Goal: Navigation & Orientation: Find specific page/section

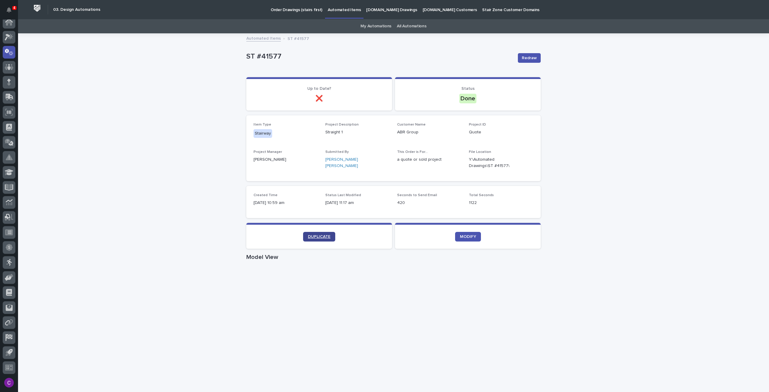
click at [326, 239] on link "DUPLICATE" at bounding box center [319, 237] width 32 height 10
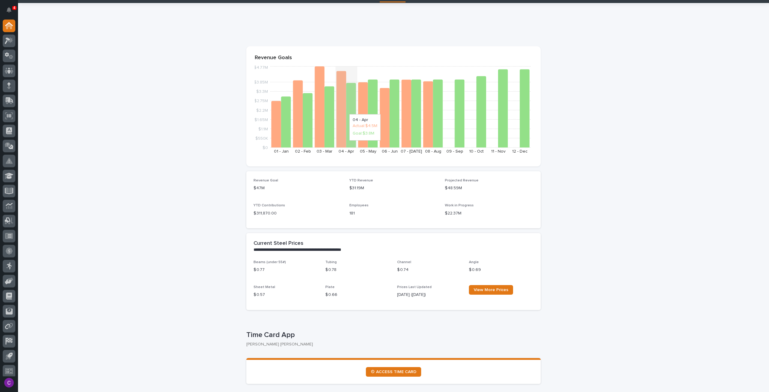
scroll to position [30, 0]
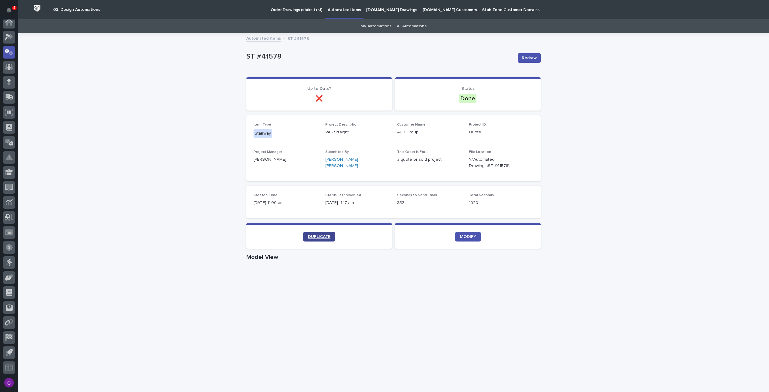
click at [308, 233] on link "DUPLICATE" at bounding box center [319, 237] width 32 height 10
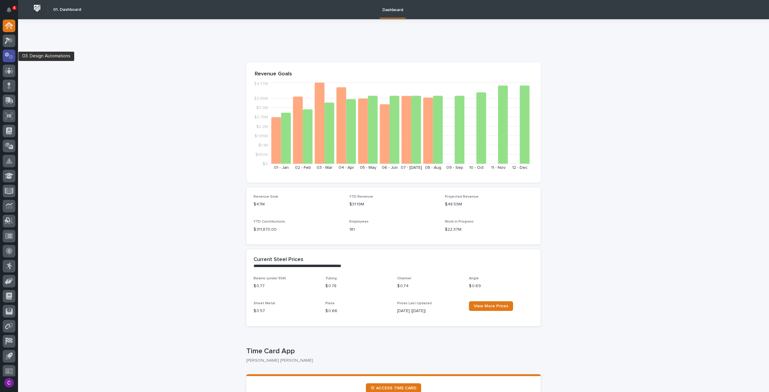
click at [12, 56] on icon at bounding box center [11, 57] width 5 height 4
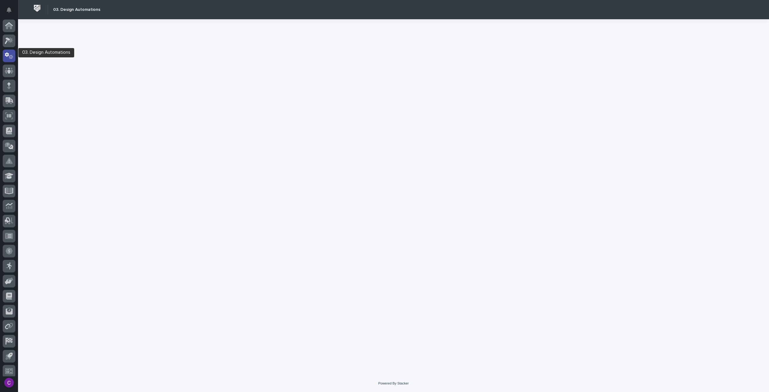
scroll to position [4, 0]
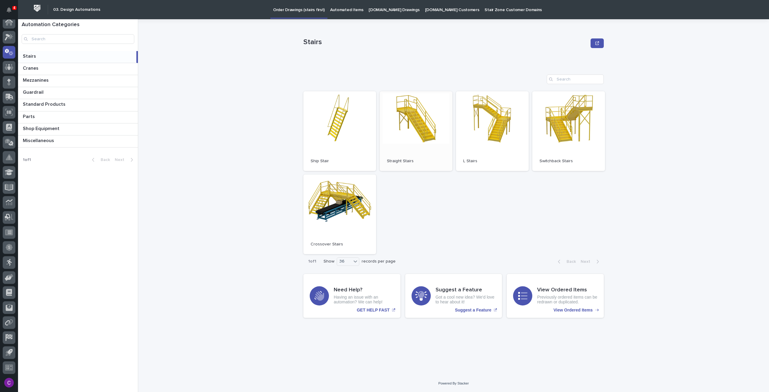
click at [408, 138] on link "Open" at bounding box center [416, 131] width 73 height 80
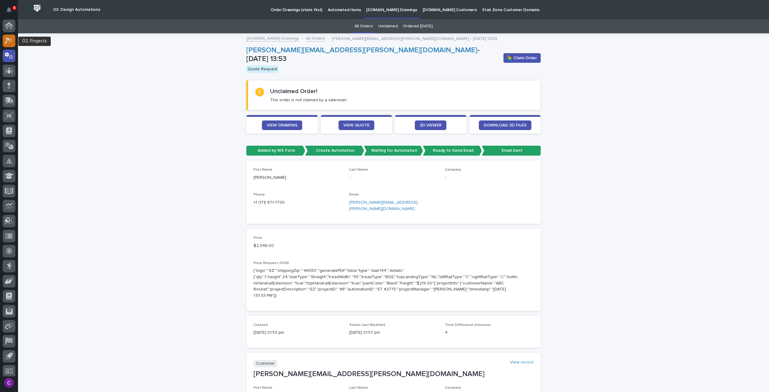
click at [12, 38] on icon at bounding box center [10, 40] width 5 height 6
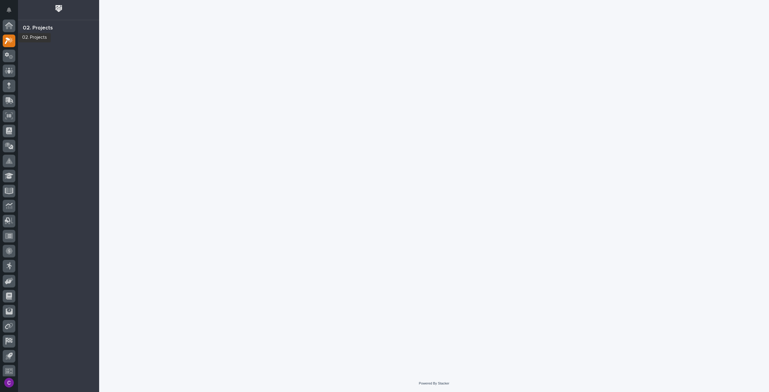
scroll to position [4, 0]
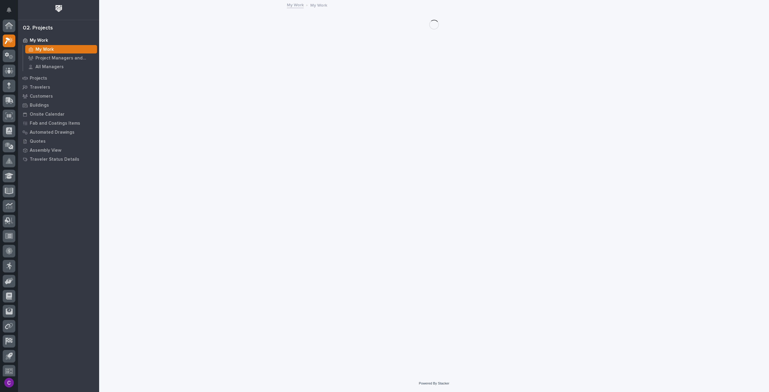
scroll to position [4, 0]
